Goal: Transaction & Acquisition: Purchase product/service

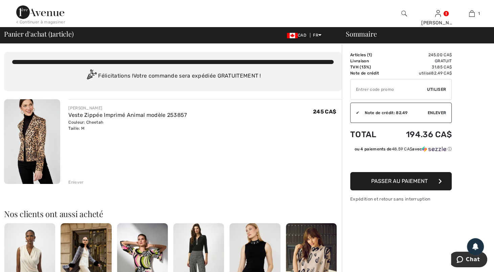
click at [16, 155] on img at bounding box center [32, 141] width 56 height 85
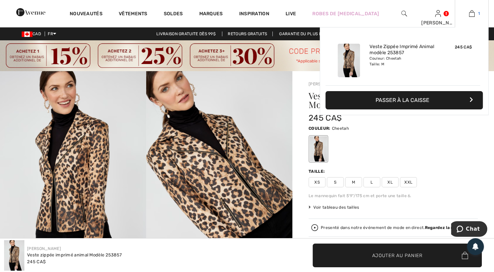
click at [475, 17] on link "1" at bounding box center [471, 13] width 33 height 8
